Goal: Task Accomplishment & Management: Manage account settings

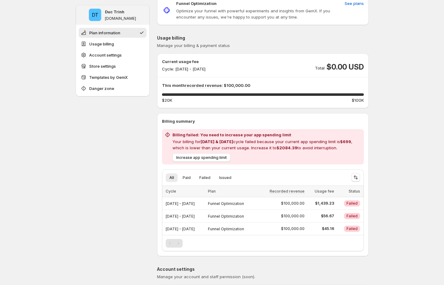
scroll to position [54, 0]
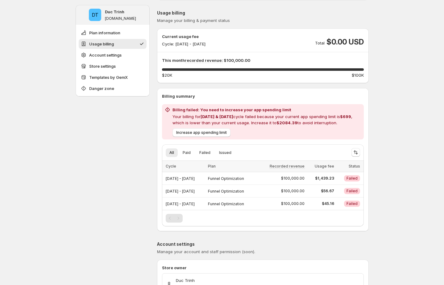
click at [252, 113] on p "Your billing for [DATE] & [DATE] cycle failed because your current app spending…" at bounding box center [267, 119] width 189 height 12
click at [248, 105] on div at bounding box center [248, 105] width 0 height 0
click at [298, 122] on span "$2084.39" at bounding box center [287, 122] width 21 height 5
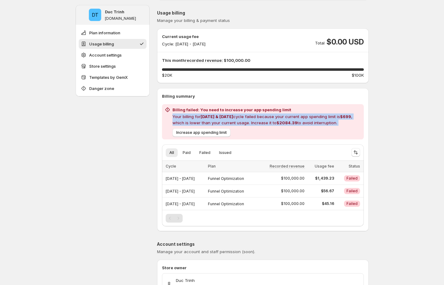
click at [298, 122] on span "$2084.39" at bounding box center [287, 122] width 21 height 5
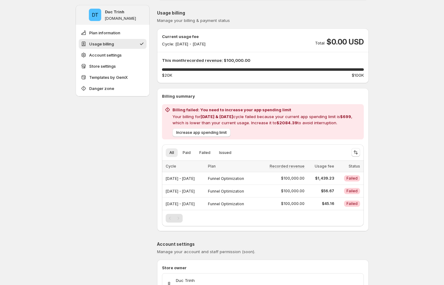
click at [253, 108] on h2 "Billing failed: You need to increase your app spending limit" at bounding box center [267, 110] width 189 height 6
click at [284, 114] on p "Your billing for [DATE] & [DATE] cycle failed because your current app spending…" at bounding box center [267, 119] width 189 height 12
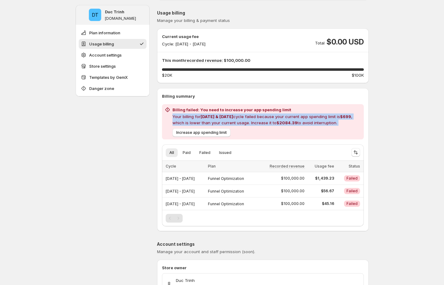
click at [284, 114] on p "Your billing for [DATE] & [DATE] cycle failed because your current app spending…" at bounding box center [267, 119] width 189 height 12
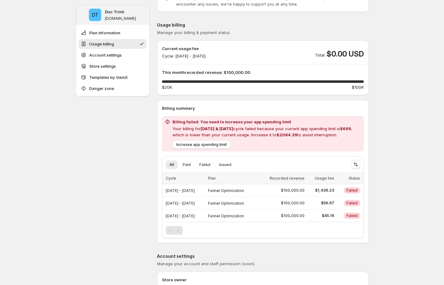
click at [291, 93] on div "Current usage fee Cycle: [DATE] - [DATE] Total $0.00 USD This month recorded re…" at bounding box center [263, 67] width 212 height 55
click at [351, 189] on span "Failed" at bounding box center [352, 190] width 11 height 5
click at [223, 134] on p "Your billing for [DATE] & [DATE] cycle failed because your current app spending…" at bounding box center [267, 131] width 189 height 12
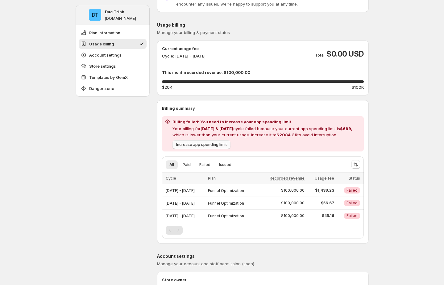
click at [209, 144] on span "Increase app spending limit" at bounding box center [201, 144] width 51 height 5
click at [276, 128] on p "Your billing for [DATE] & [DATE] cycle failed because your current app spending…" at bounding box center [267, 131] width 189 height 12
click at [252, 91] on div "Current usage fee Cycle: [DATE] - [DATE] Total $0.00 USD This month recorded re…" at bounding box center [263, 67] width 212 height 55
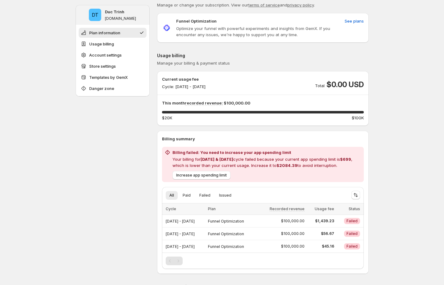
scroll to position [16, 0]
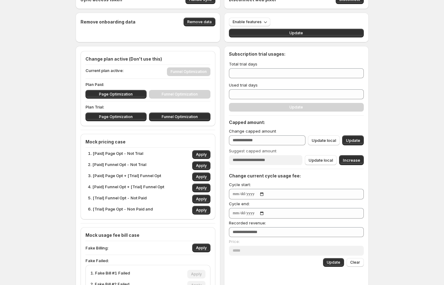
scroll to position [24, 0]
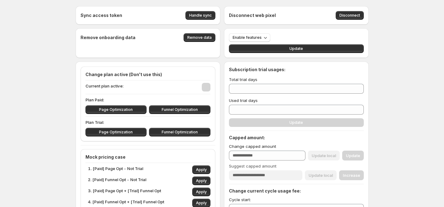
type input "***"
type input "*******"
type input "*********"
type input "****"
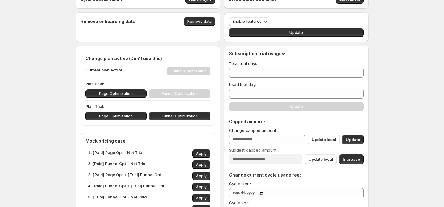
scroll to position [34, 0]
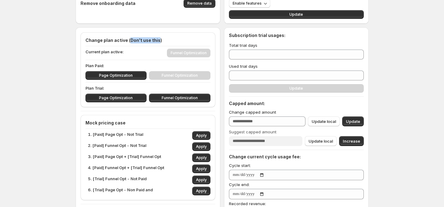
drag, startPoint x: 130, startPoint y: 39, endPoint x: 159, endPoint y: 38, distance: 28.4
click at [159, 38] on h4 "Change plan active (Don't use this)" at bounding box center [148, 40] width 125 height 6
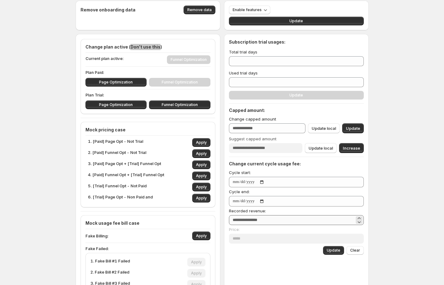
scroll to position [0, 0]
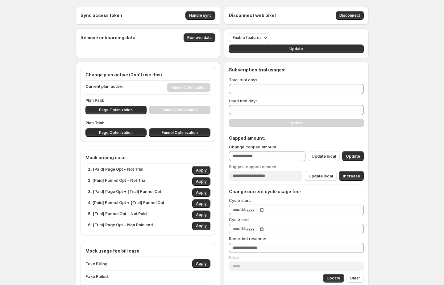
click at [265, 18] on h4 "Disconnect web pixel" at bounding box center [252, 15] width 47 height 6
click at [261, 19] on div at bounding box center [261, 19] width 0 height 0
click at [378, 73] on div "Sync access token Handle sync Disconnect web pixel Disconnect Remove onboarding…" at bounding box center [222, 252] width 444 height 504
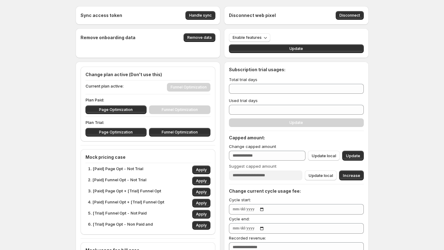
click at [50, 86] on div "Sync access token Handle sync Disconnect web pixel Disconnect Remove onboarding…" at bounding box center [222, 252] width 444 height 504
